Goal: Information Seeking & Learning: Learn about a topic

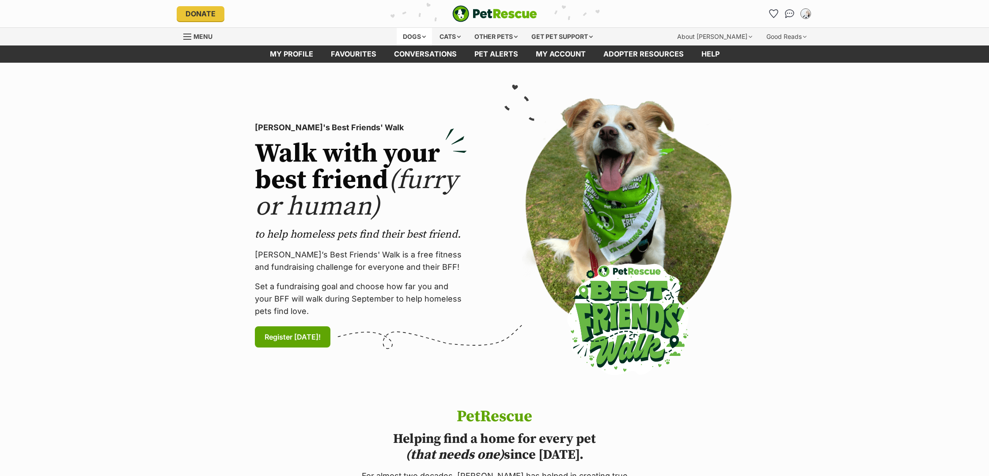
click at [414, 33] on div "Dogs" at bounding box center [414, 37] width 35 height 18
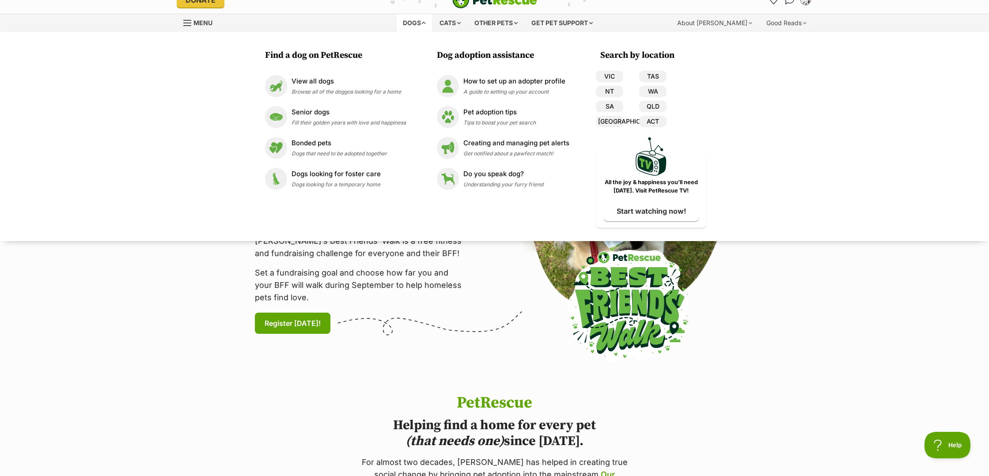
scroll to position [15, 0]
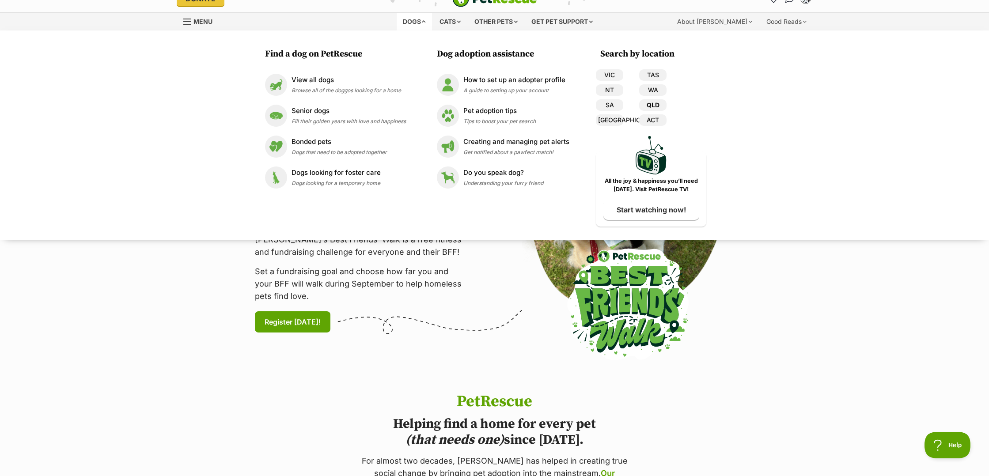
click at [660, 106] on link "QLD" at bounding box center [652, 104] width 27 height 11
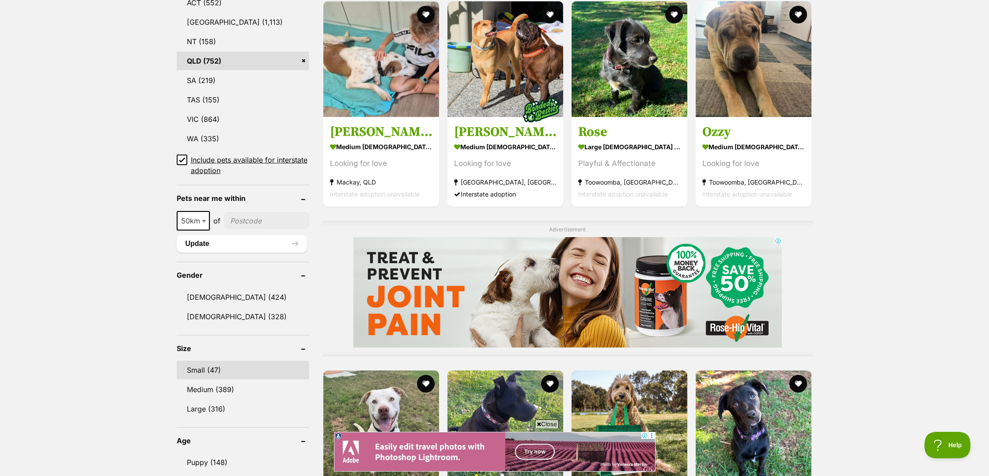
scroll to position [499, 0]
click at [195, 365] on link "Small (47)" at bounding box center [243, 369] width 132 height 19
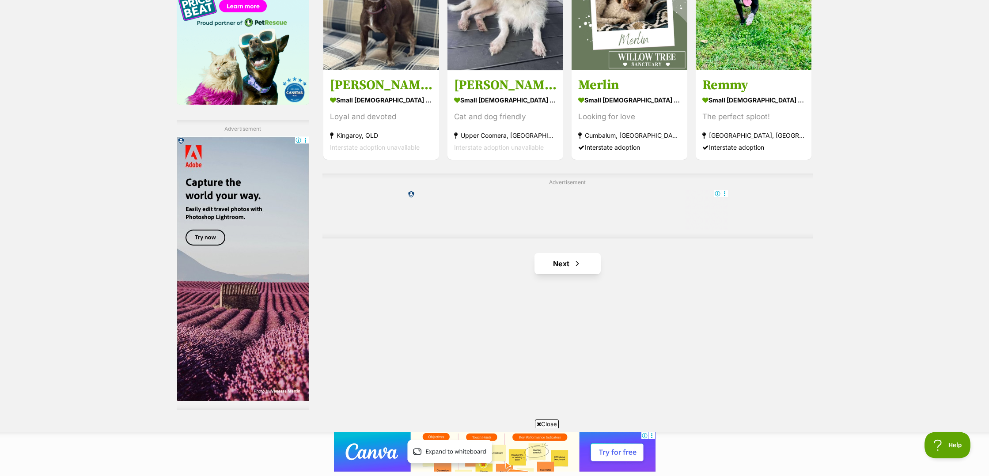
click at [565, 259] on link "Next" at bounding box center [567, 263] width 66 height 21
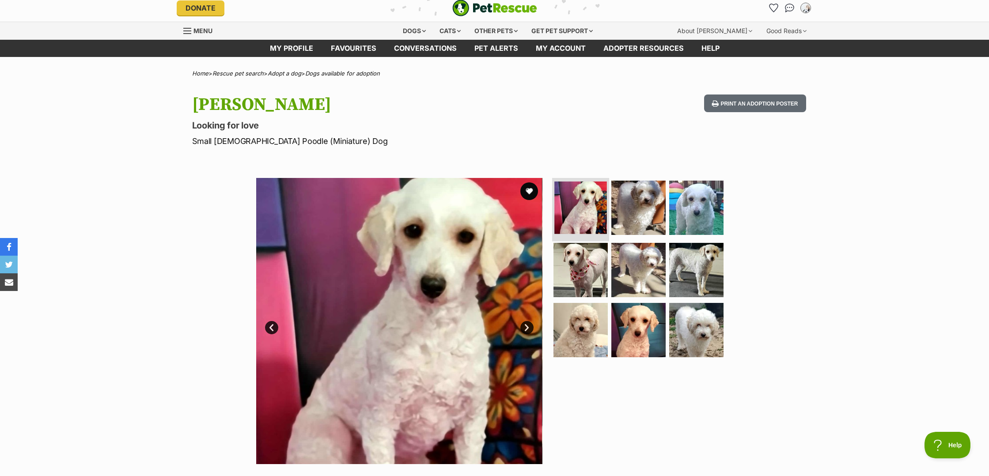
click at [575, 218] on img at bounding box center [580, 207] width 53 height 53
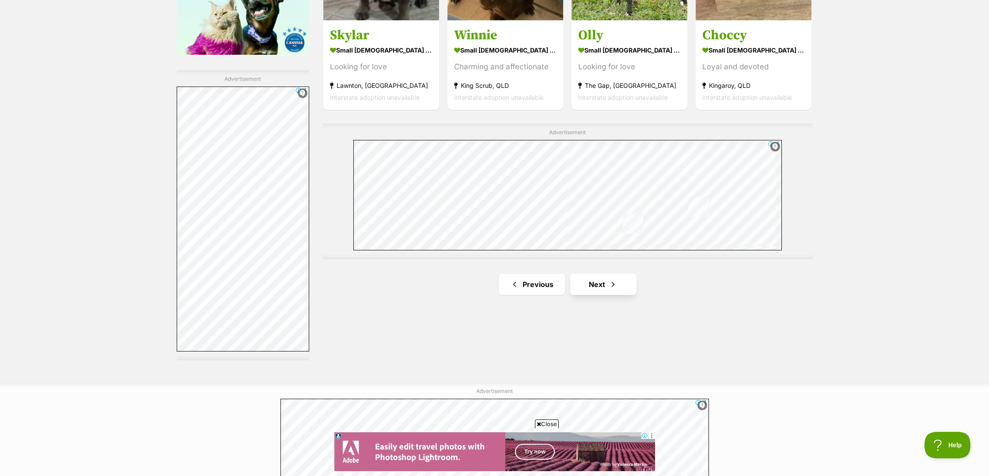
drag, startPoint x: 593, startPoint y: 280, endPoint x: 610, endPoint y: 275, distance: 18.0
click at [593, 280] on link "Next" at bounding box center [603, 284] width 66 height 21
